Goal: Information Seeking & Learning: Learn about a topic

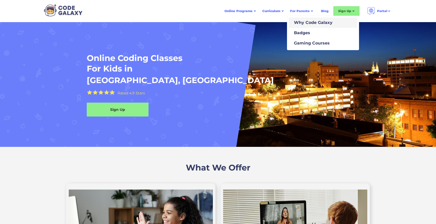
click at [307, 22] on div "Why Code Galaxy" at bounding box center [312, 23] width 41 height 6
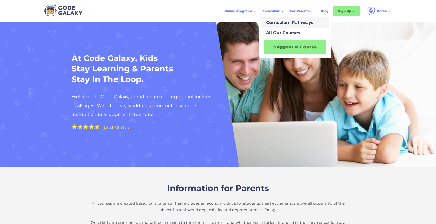
click at [281, 23] on div "Curriculum Pathways" at bounding box center [288, 23] width 49 height 6
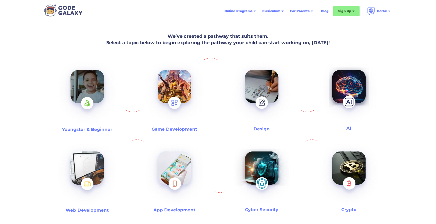
scroll to position [128, 0]
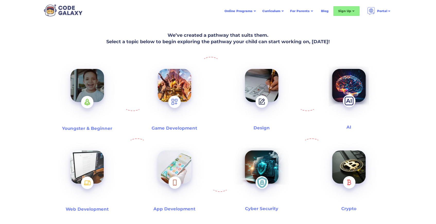
click at [105, 92] on img at bounding box center [87, 93] width 66 height 72
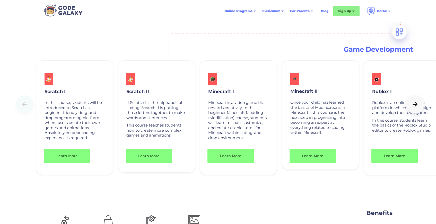
scroll to position [659, 0]
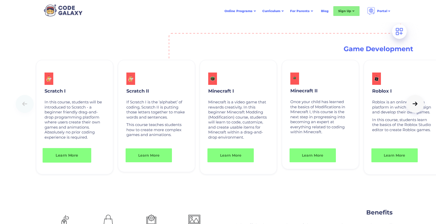
click at [69, 157] on link "Learn More" at bounding box center [67, 155] width 49 height 15
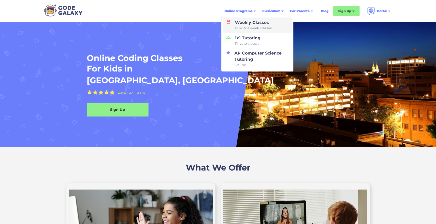
click at [243, 25] on div "Weekly Classes 1x or 2x a week classes" at bounding box center [252, 25] width 39 height 11
